Goal: Information Seeking & Learning: Find specific fact

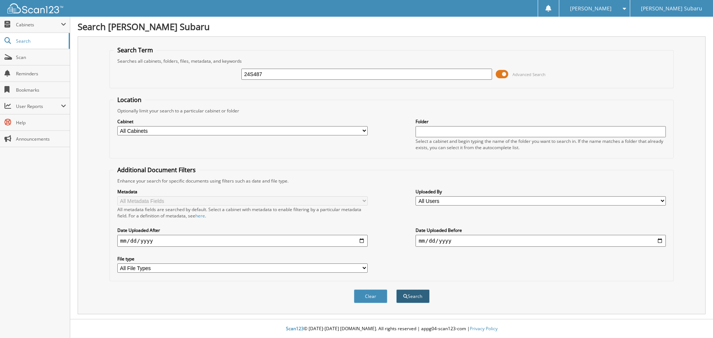
type input "24S487"
click at [418, 299] on button "Search" at bounding box center [412, 297] width 33 height 14
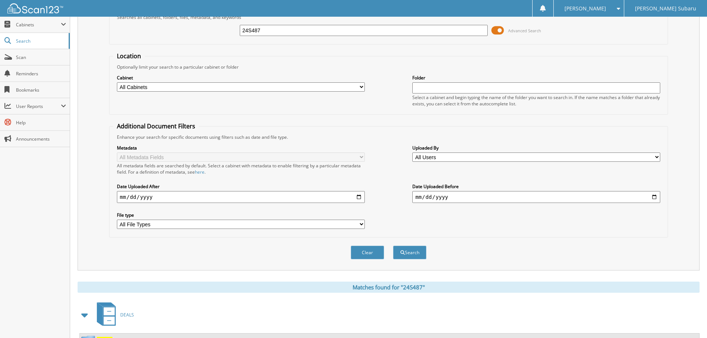
scroll to position [77, 0]
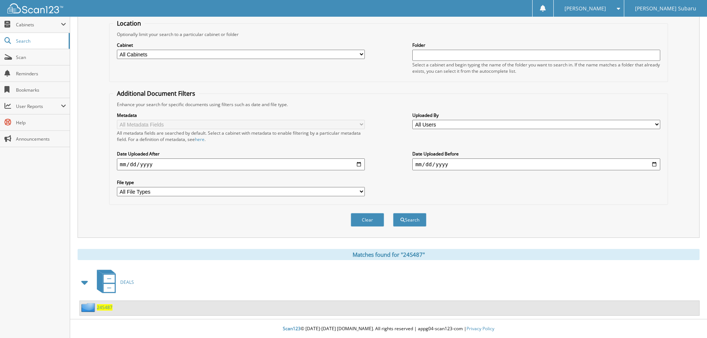
click at [104, 308] on span "24S487" at bounding box center [105, 308] width 16 height 6
